Goal: Task Accomplishment & Management: Use online tool/utility

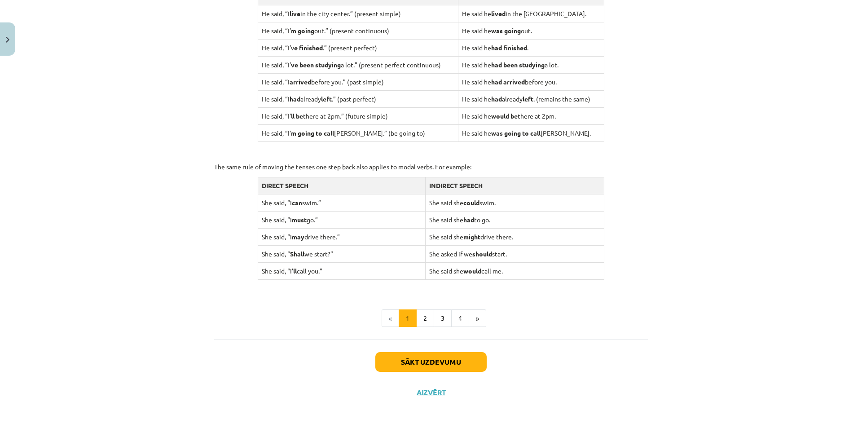
scroll to position [785, 0]
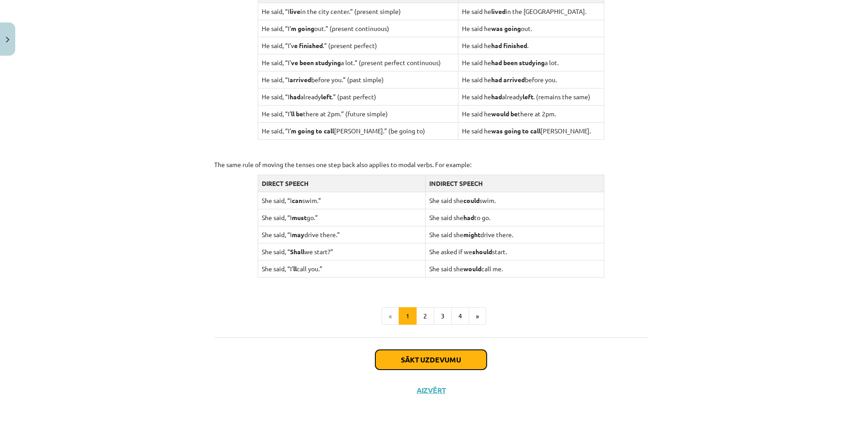
click at [431, 353] on button "Sākt uzdevumu" at bounding box center [430, 360] width 111 height 20
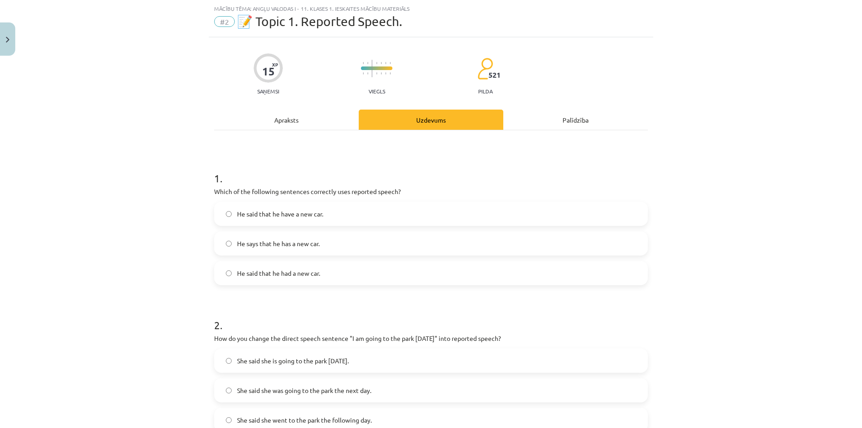
scroll to position [67, 0]
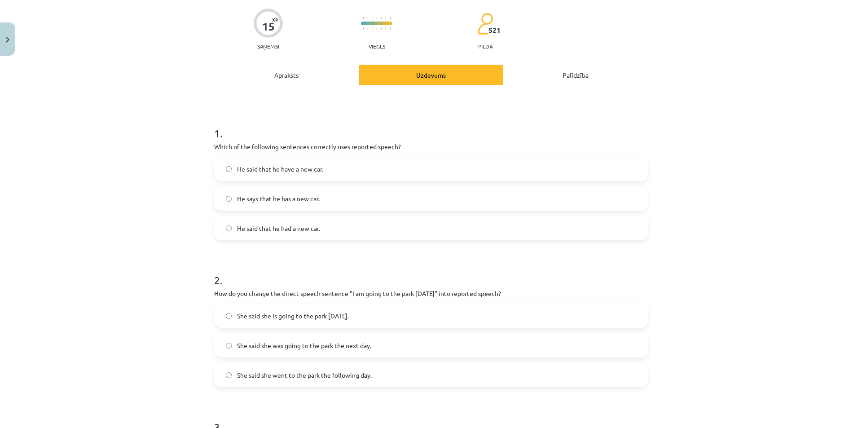
click at [332, 225] on label "He said that he had a new car." at bounding box center [431, 228] width 432 height 22
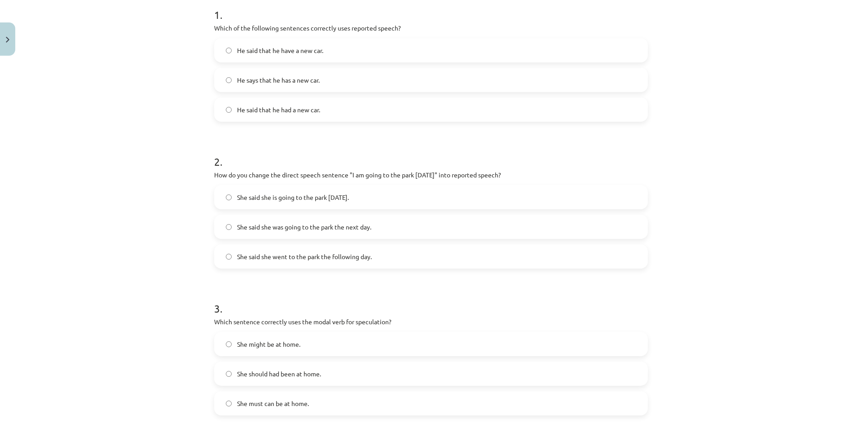
scroll to position [202, 0]
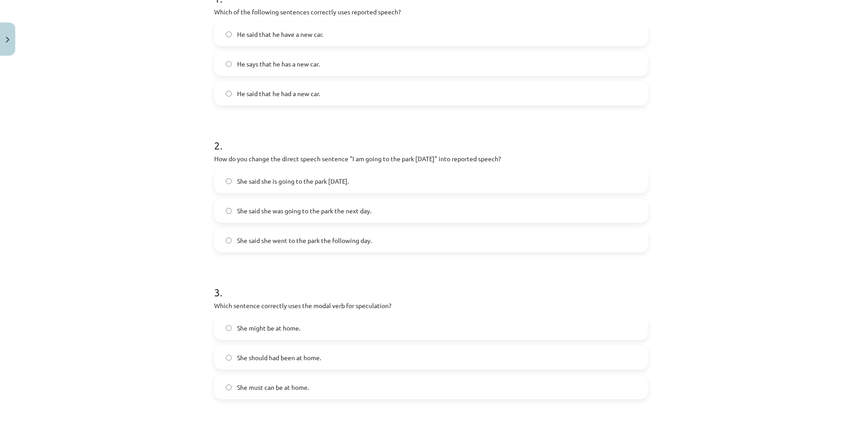
click at [290, 209] on span "She said she was going to the park the next day." at bounding box center [304, 210] width 134 height 9
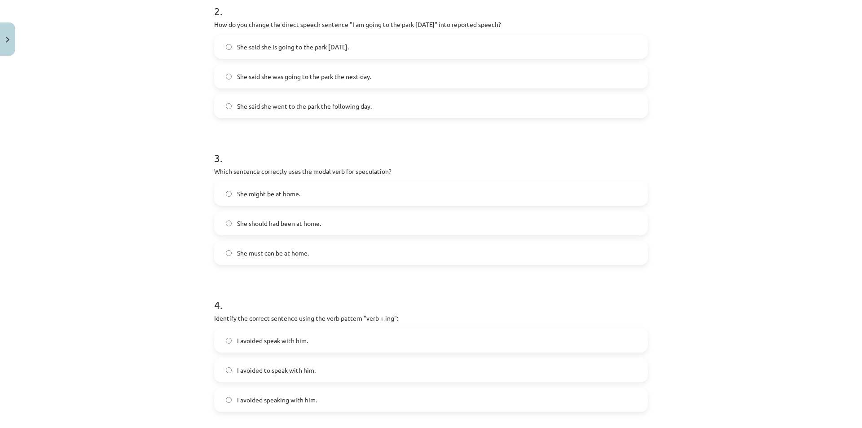
scroll to position [337, 0]
click at [379, 50] on label "She said she is going to the park [DATE]." at bounding box center [431, 46] width 432 height 22
click at [612, 70] on label "She said she was going to the park the next day." at bounding box center [431, 76] width 432 height 22
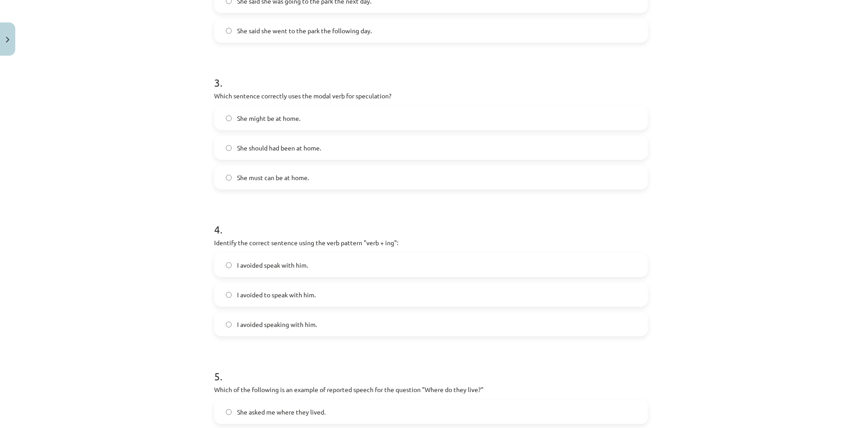
scroll to position [426, 0]
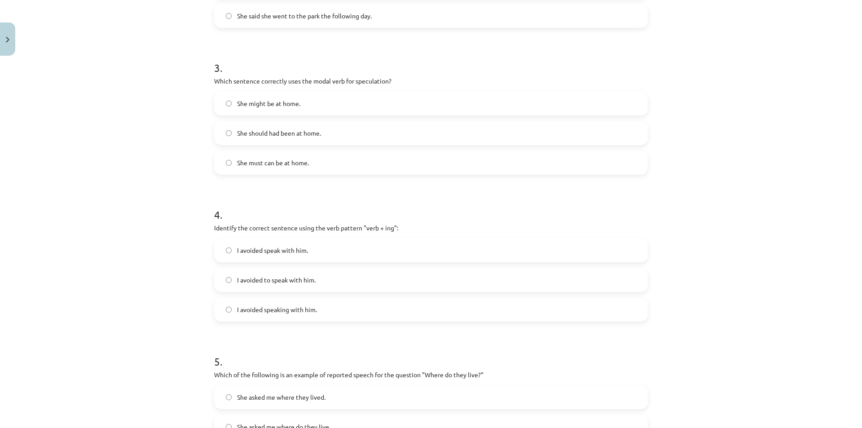
click at [272, 100] on span "She might be at home." at bounding box center [268, 103] width 63 height 9
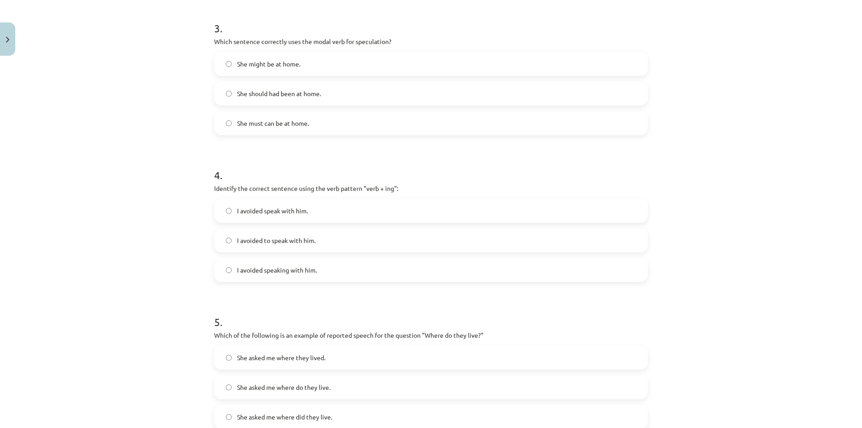
scroll to position [516, 0]
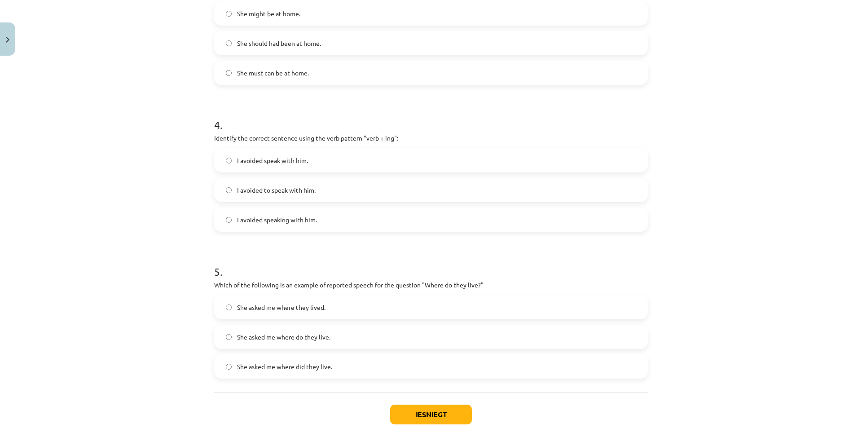
click at [325, 218] on label "I avoided speaking with him." at bounding box center [431, 219] width 432 height 22
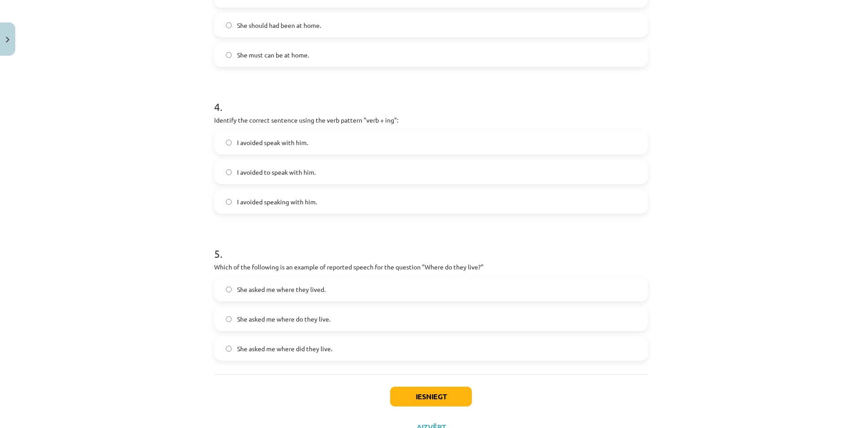
scroll to position [561, 0]
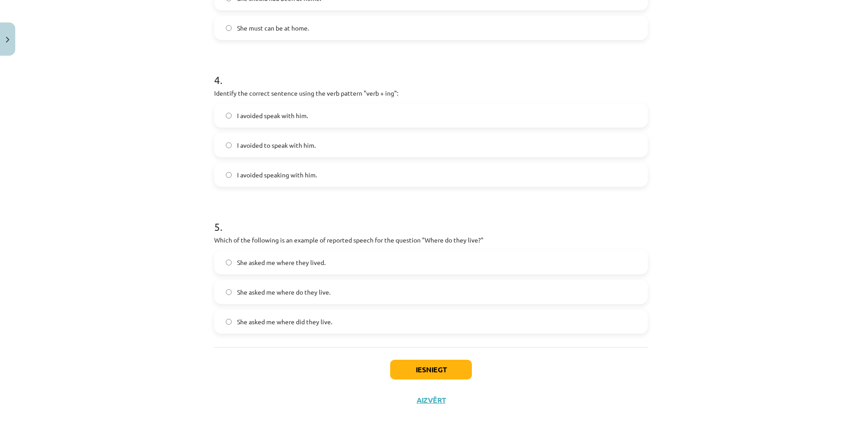
click at [260, 321] on span "She asked me where did they live." at bounding box center [284, 321] width 95 height 9
click at [276, 320] on span "She asked me where did they live." at bounding box center [284, 321] width 95 height 9
click at [411, 372] on button "Iesniegt" at bounding box center [431, 370] width 82 height 20
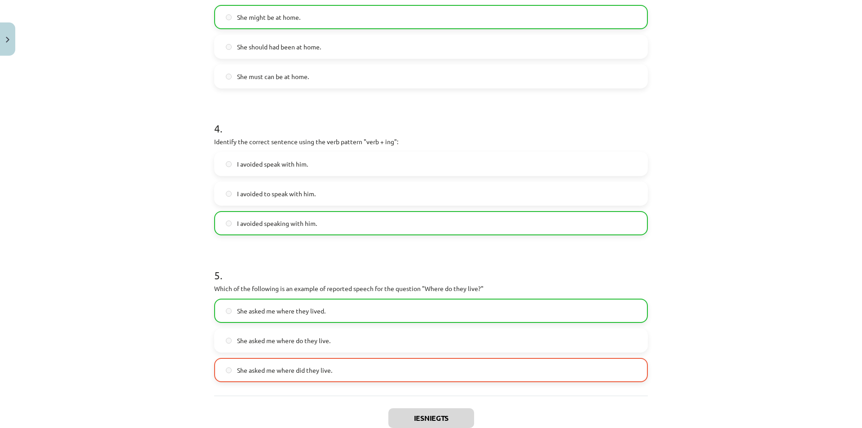
scroll to position [600, 0]
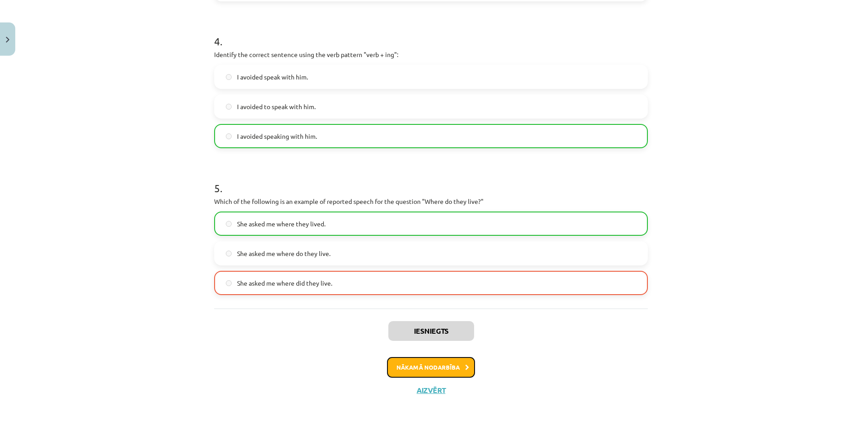
click at [443, 369] on button "Nākamā nodarbība" at bounding box center [431, 367] width 88 height 21
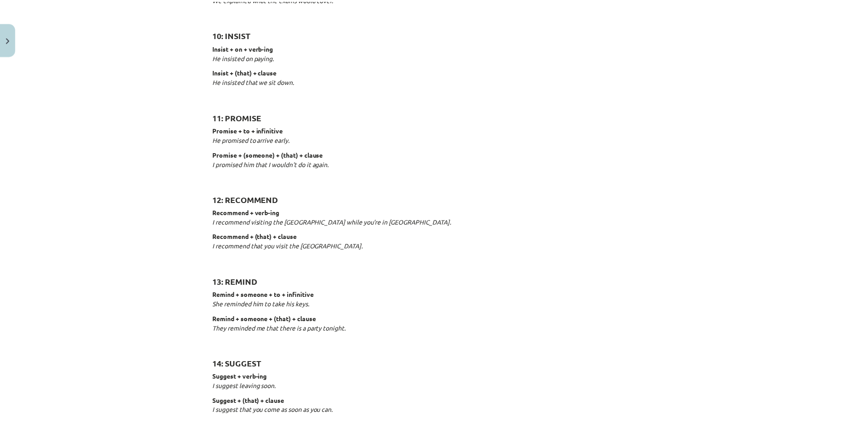
scroll to position [1305, 0]
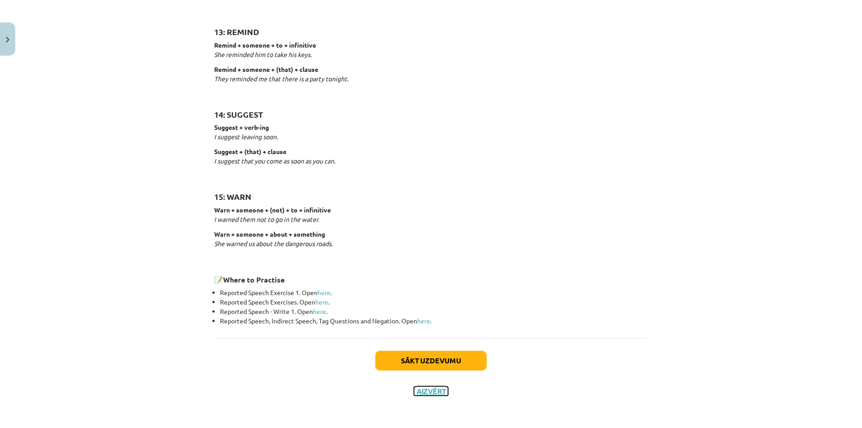
click at [420, 386] on button "Aizvērt" at bounding box center [431, 390] width 34 height 9
